Goal: Transaction & Acquisition: Purchase product/service

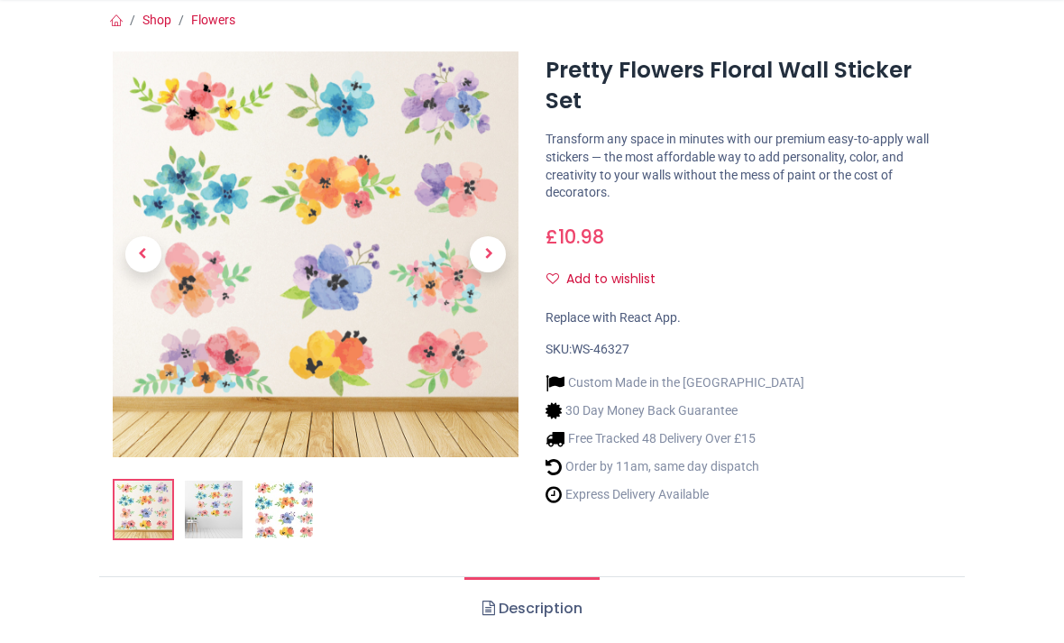
scroll to position [161, 0]
click at [215, 501] on img at bounding box center [214, 509] width 58 height 58
click at [273, 503] on img at bounding box center [284, 509] width 58 height 58
click at [264, 502] on img at bounding box center [284, 509] width 58 height 58
click at [257, 520] on img at bounding box center [284, 509] width 58 height 58
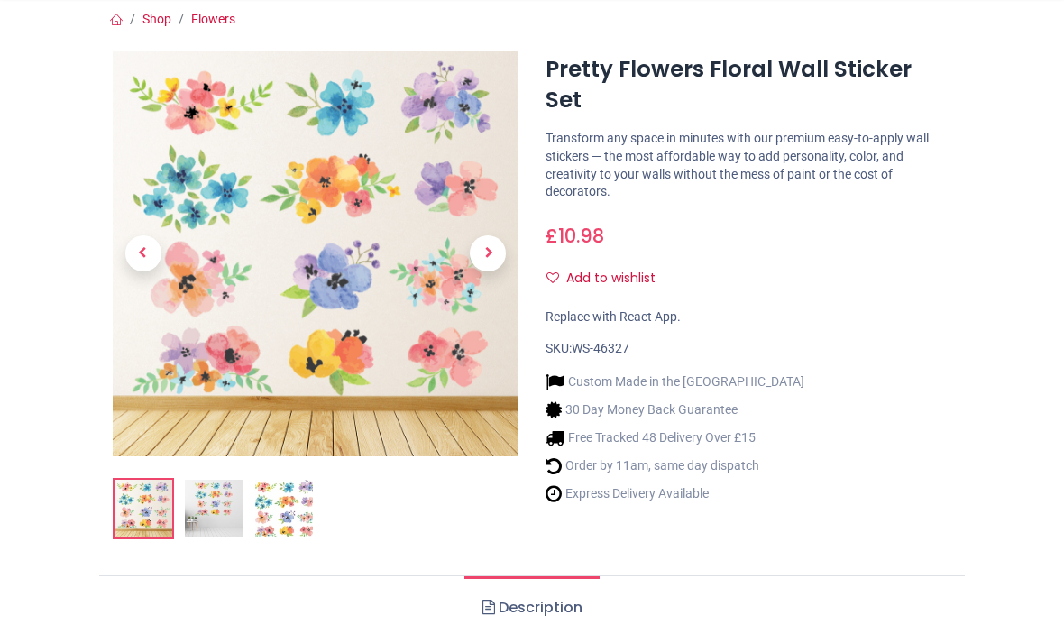
click at [196, 497] on img at bounding box center [214, 509] width 58 height 58
click at [501, 249] on span "Next" at bounding box center [488, 253] width 36 height 36
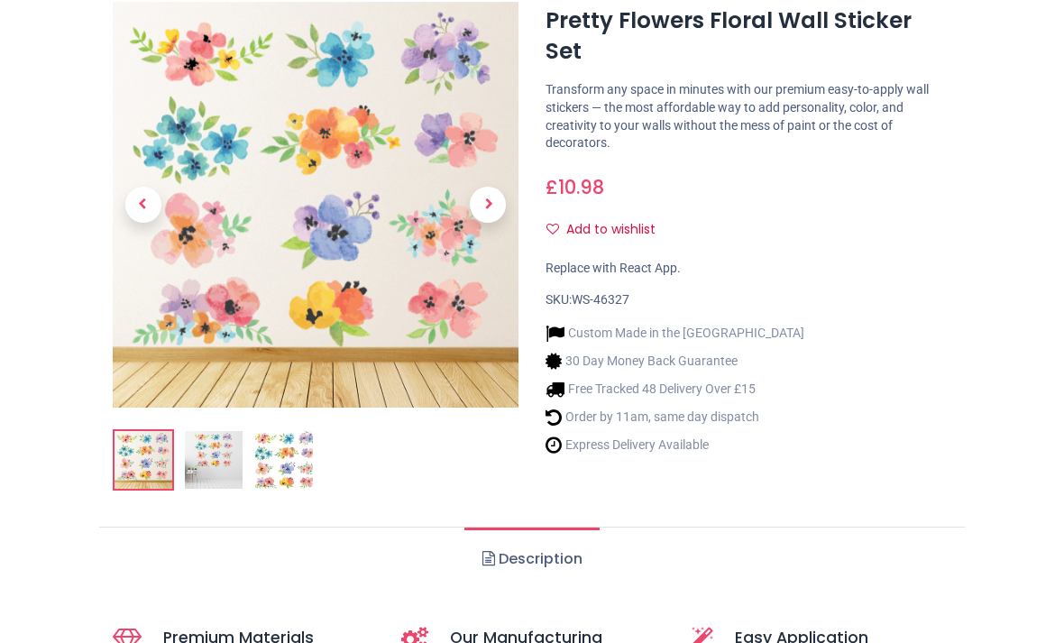
click at [492, 210] on span "Next" at bounding box center [488, 205] width 36 height 36
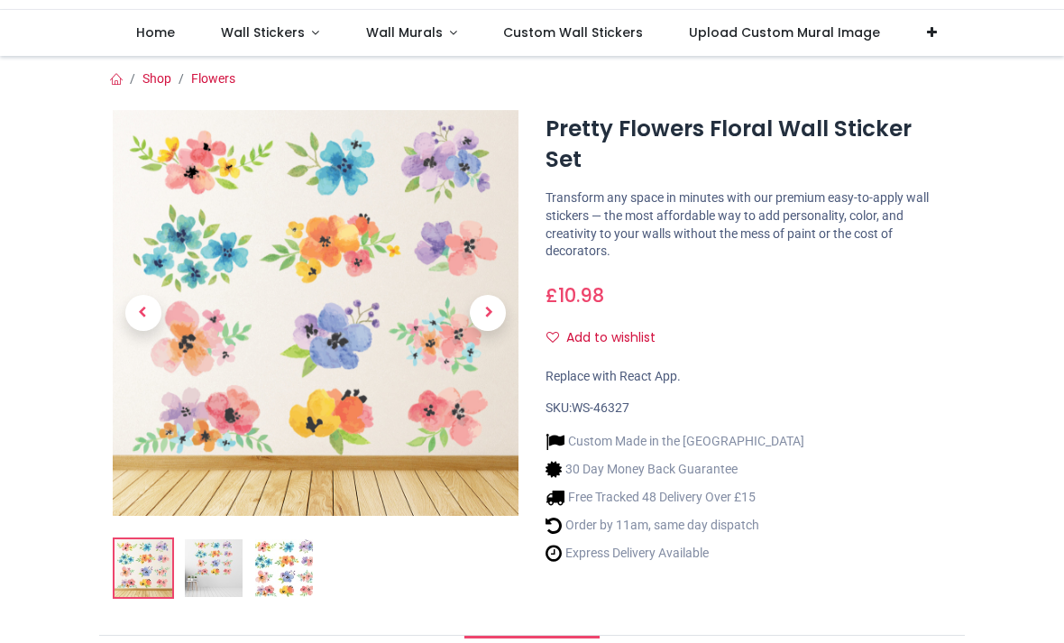
scroll to position [90, 0]
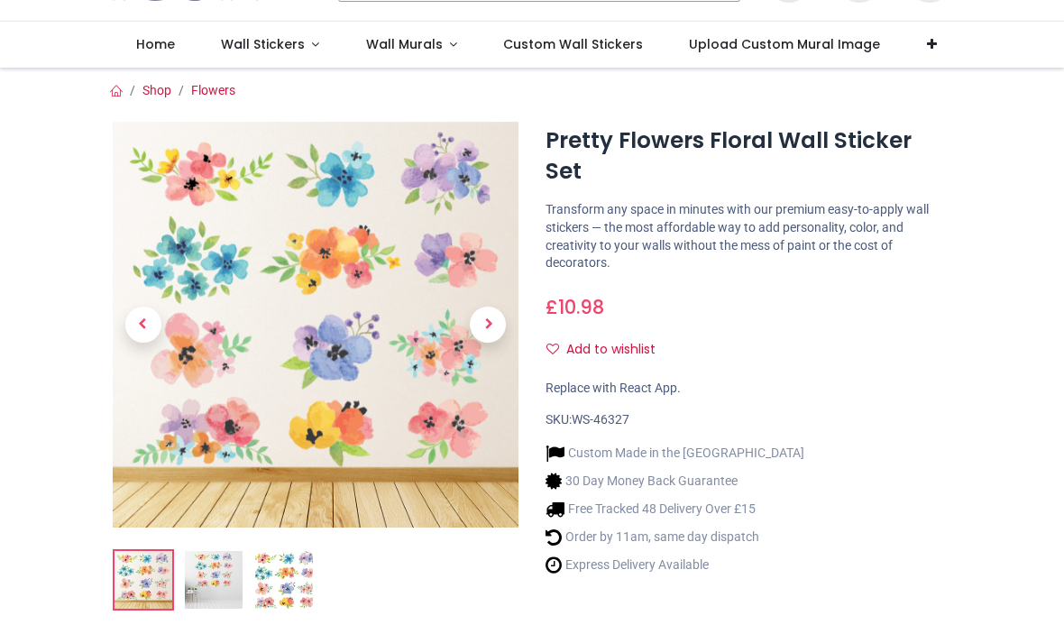
click at [489, 323] on span "Next" at bounding box center [488, 325] width 36 height 36
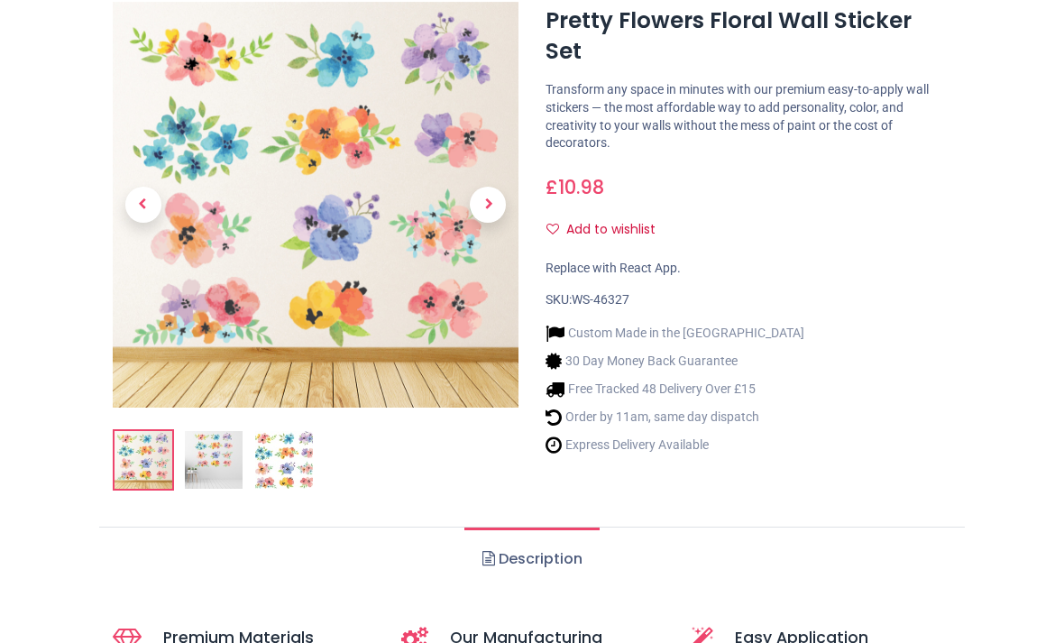
click at [477, 206] on span "Next" at bounding box center [488, 205] width 36 height 36
click at [488, 208] on span "Next" at bounding box center [488, 205] width 36 height 36
